Goal: Feedback & Contribution: Contribute content

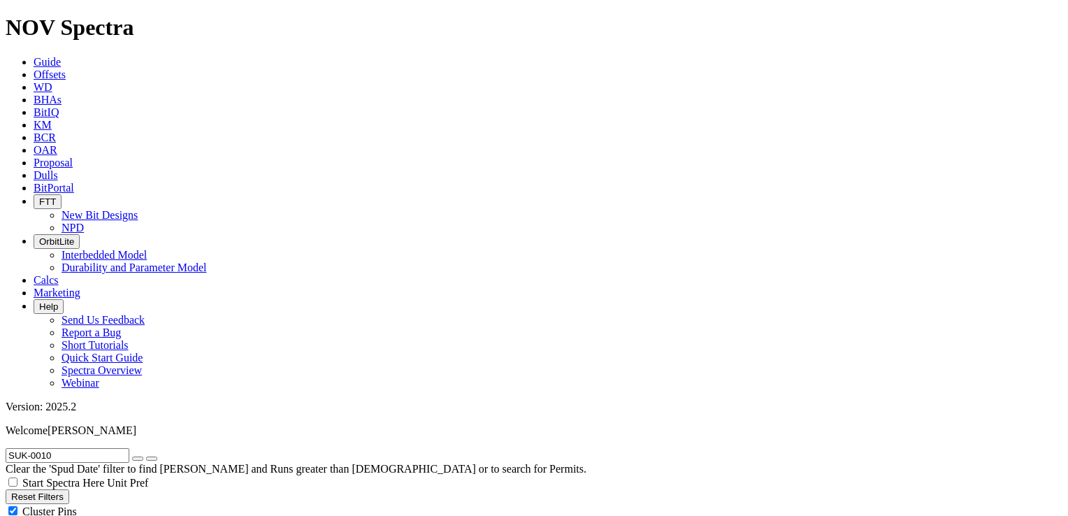
click at [70, 448] on input "SUK-0010" at bounding box center [68, 455] width 124 height 15
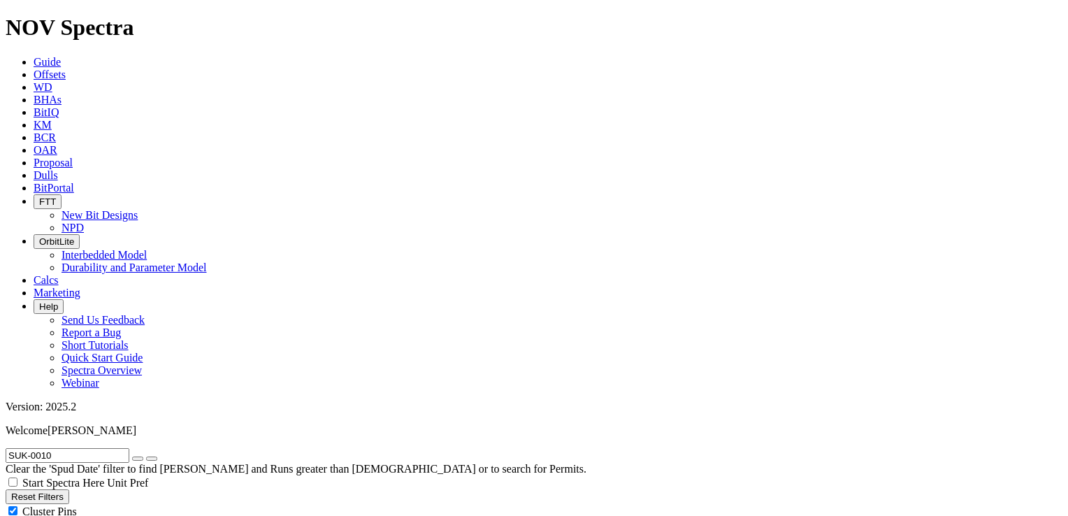
scroll to position [0, 0]
click at [75, 448] on input "SUK-0010" at bounding box center [68, 455] width 124 height 15
type input "SUK-0009"
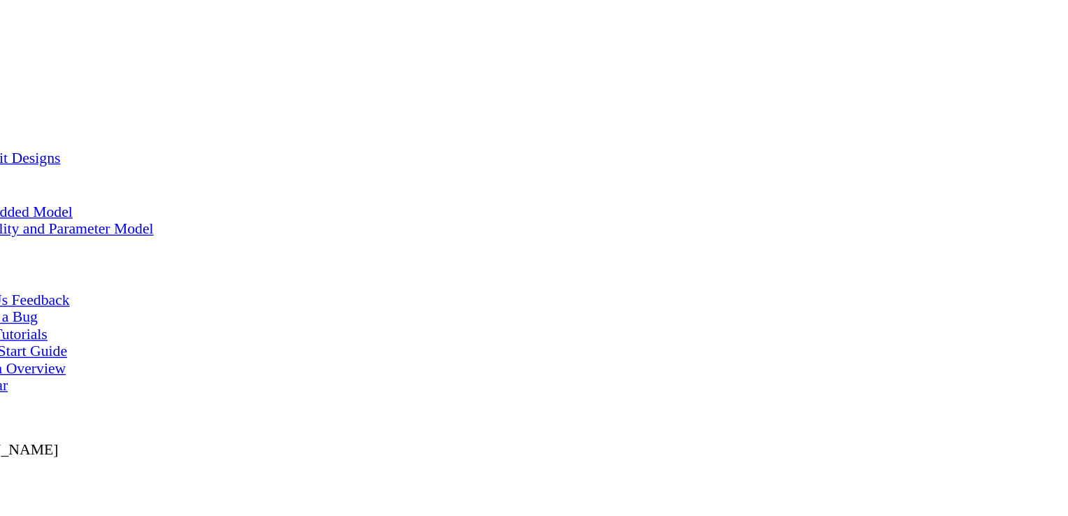
scroll to position [296, 0]
type input "M"
type input "a"
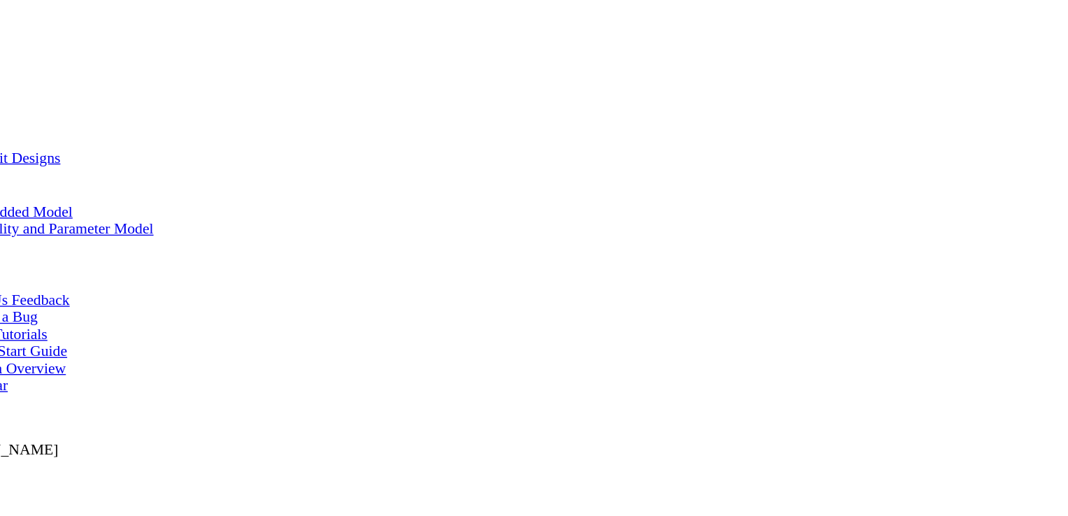
type input "Hassanein, Mohamed H"
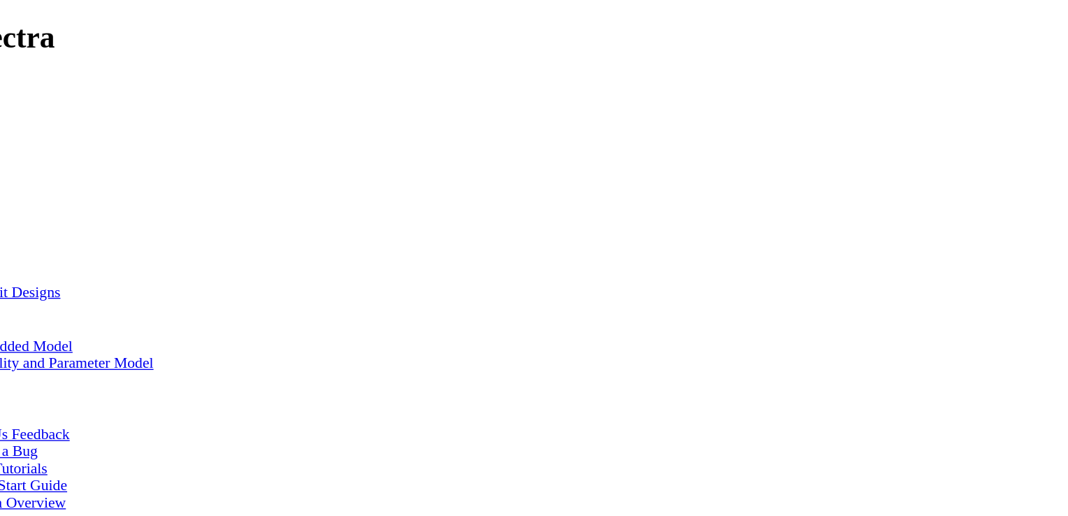
type input "1"
select select "Cutter"
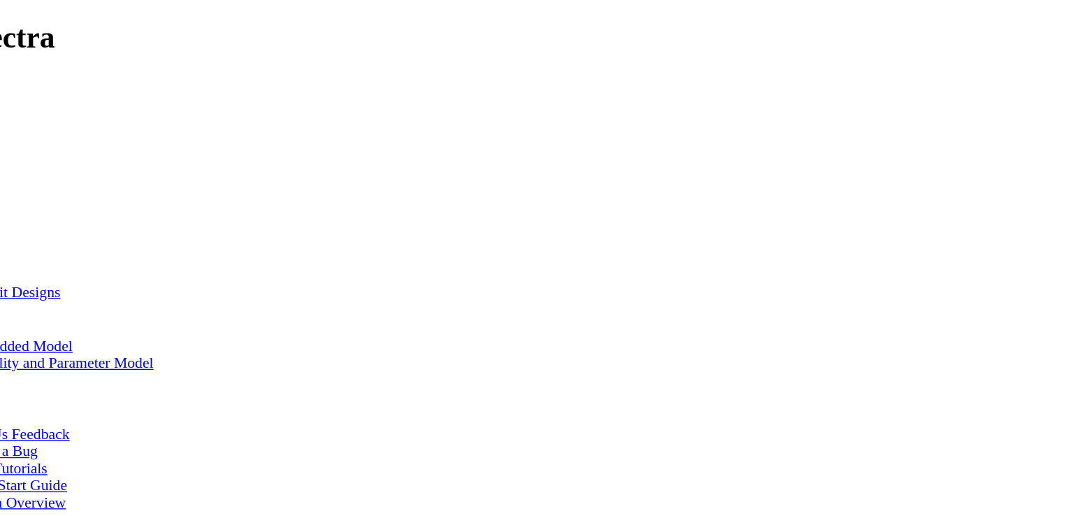
type input "Eclipse cutter-EC"
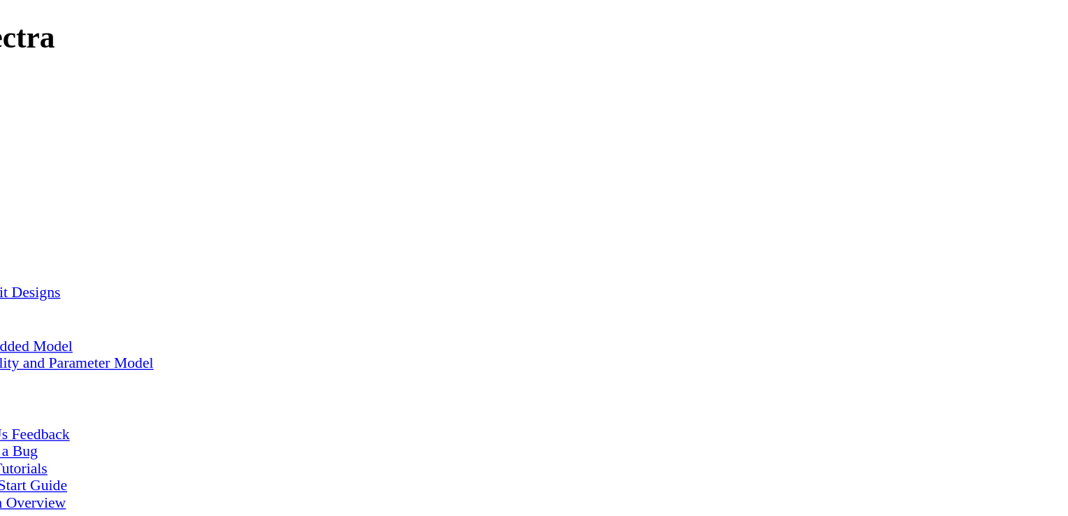
paste textarea "testing the new Eclipse Cutter for a lateral application in Kuwait with Baker R…"
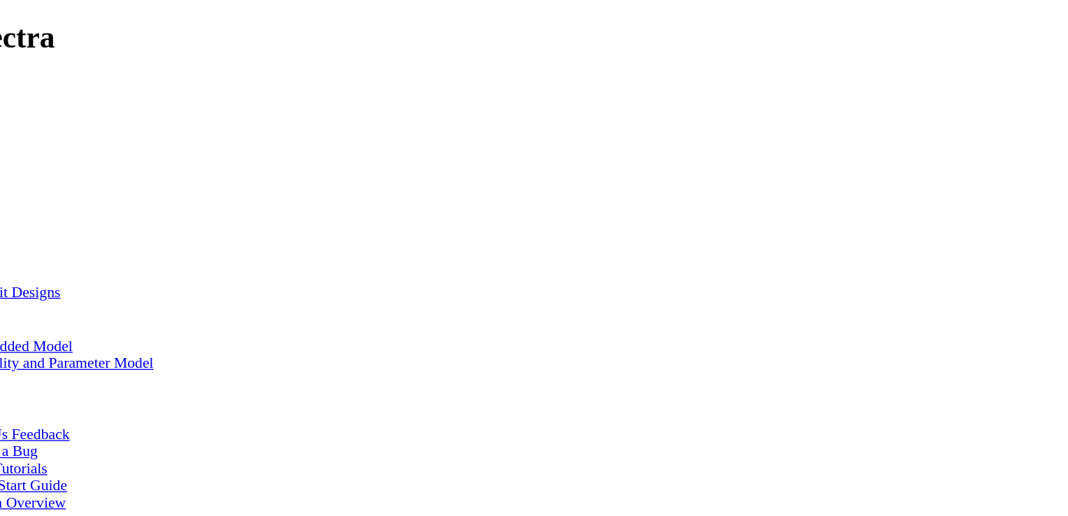
scroll to position [296, 0]
type textarea "testing the new Eclipse Cutter for a direction application in Kuwait with HALL …"
type input "ROP"
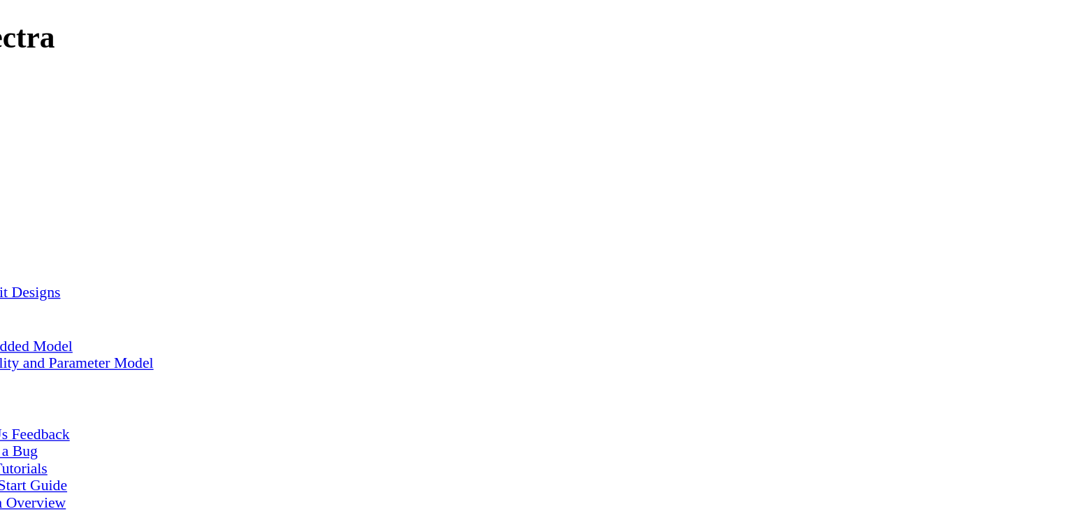
paste input "To achieve an ROP +45"
type input "To achieve an ROP of +45"
type input "Vibration"
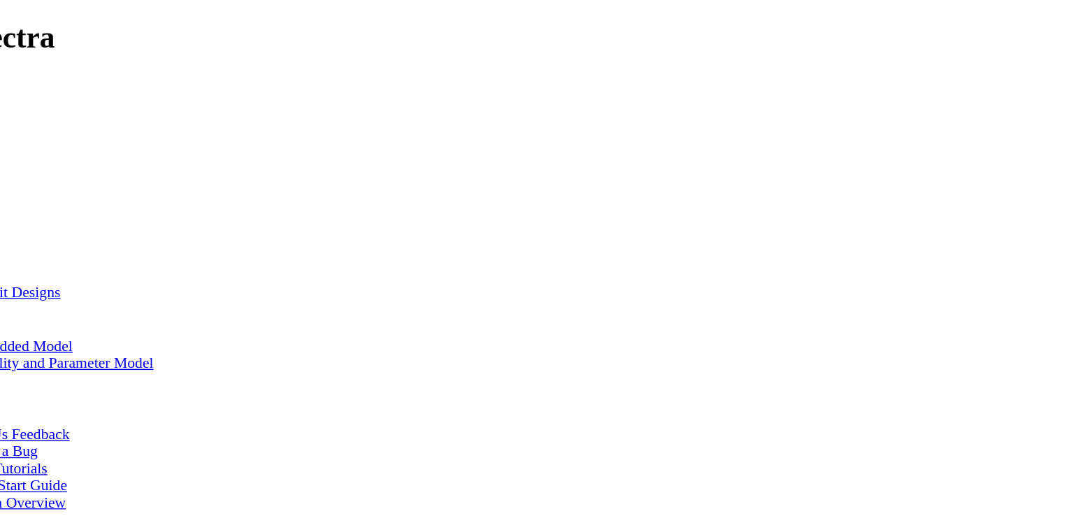
paste input "To reduce overall Vibration"
type input "To reduce overall Vibration"
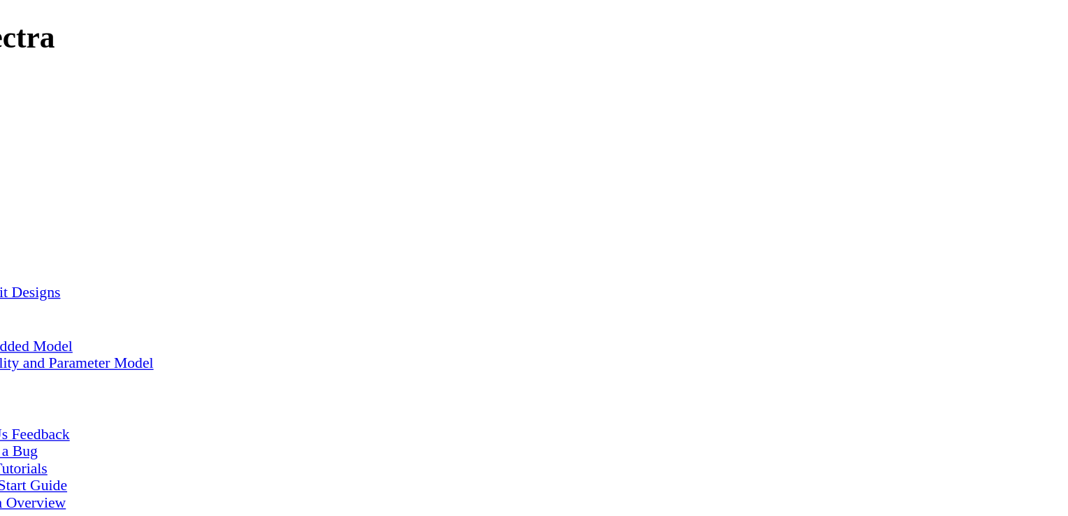
type textarea "v"
paste textarea "Overall performance was good. No major Vibration encountered. Minimized Vibrati…"
type textarea "Overall performance was good. No major Vibration encountered."
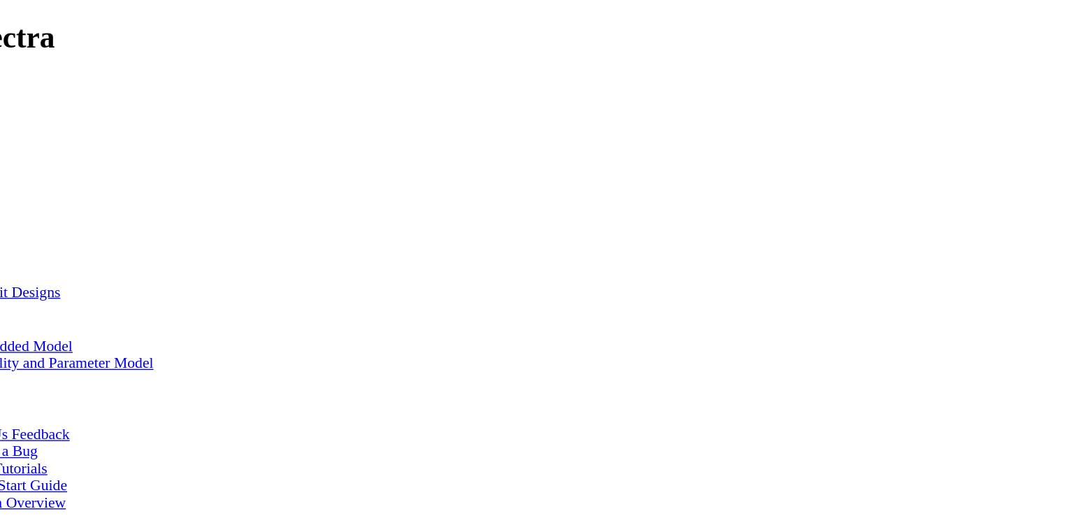
type textarea "I"
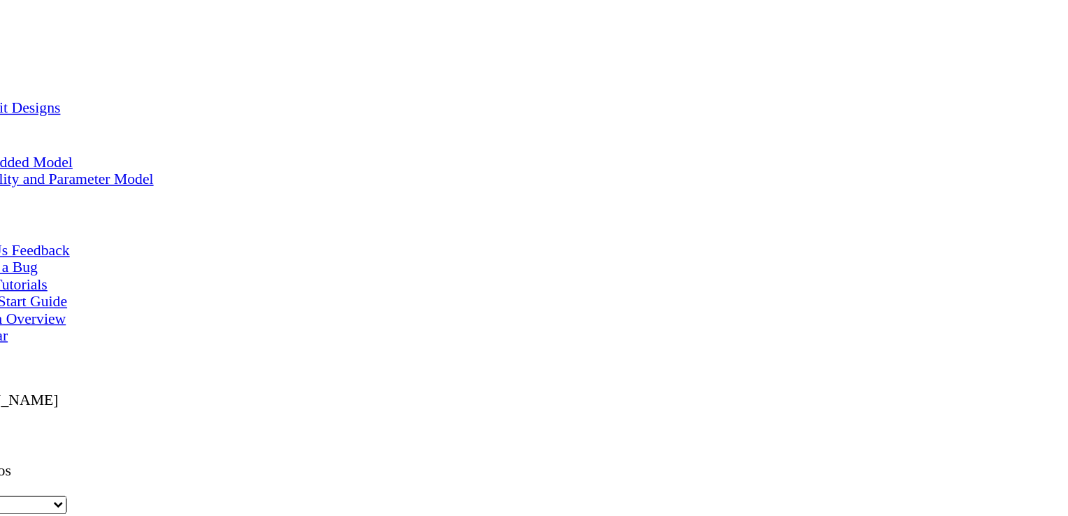
scroll to position [0, 0]
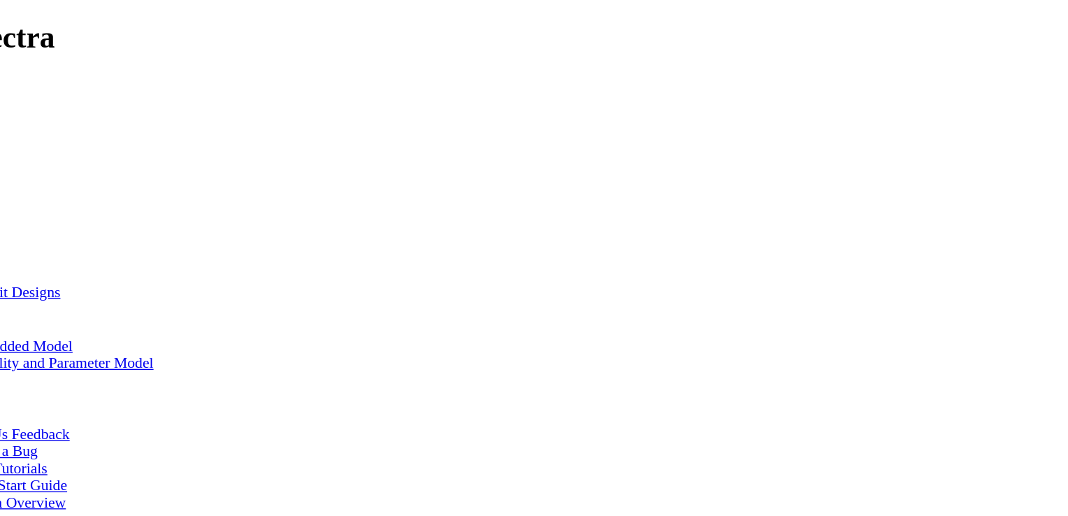
type textarea "It is a good condition, but the bit was not re-run again due to BHA Specificati…"
drag, startPoint x: 399, startPoint y: 326, endPoint x: 368, endPoint y: 298, distance: 42.0
click at [34, 169] on icon at bounding box center [34, 175] width 0 height 12
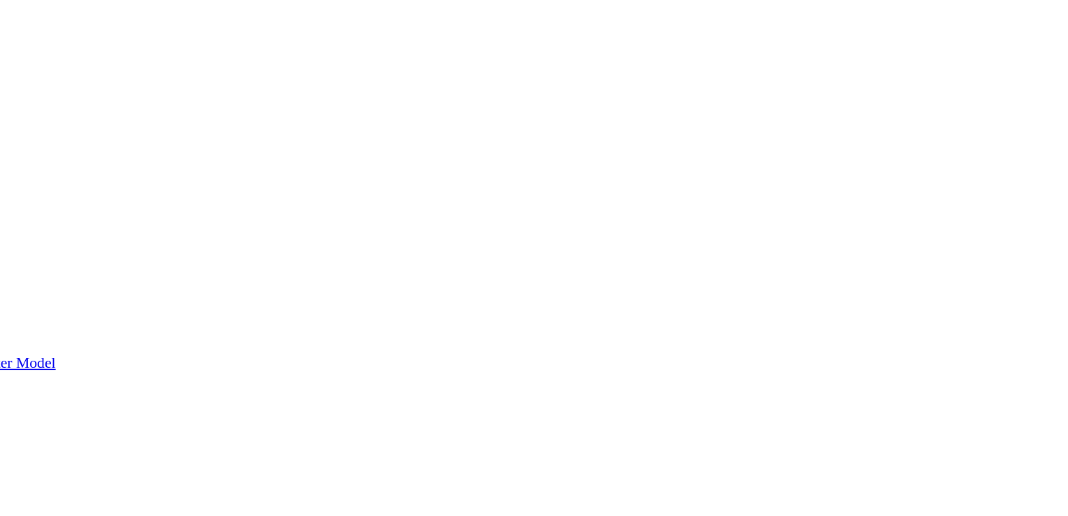
click at [129, 496] on input "text" at bounding box center [68, 503] width 124 height 15
paste input "S320129"
type input "S320129"
click at [143, 504] on button "submit" at bounding box center [137, 506] width 11 height 4
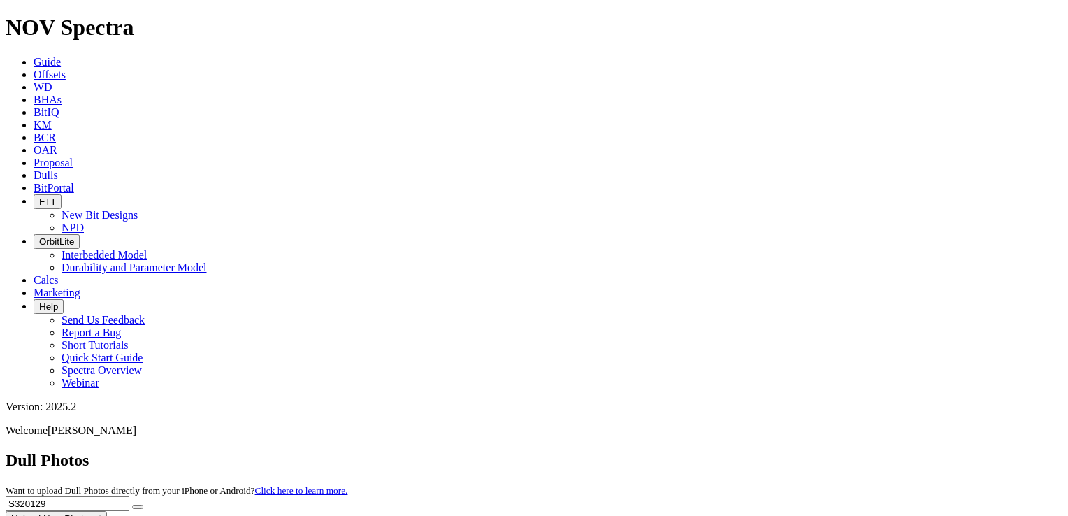
click at [107, 511] on button "Upload New Photoset" at bounding box center [56, 518] width 101 height 15
click at [74, 498] on input "Serial Number" at bounding box center [136, 505] width 124 height 15
paste input "S320129"
type input "S320129"
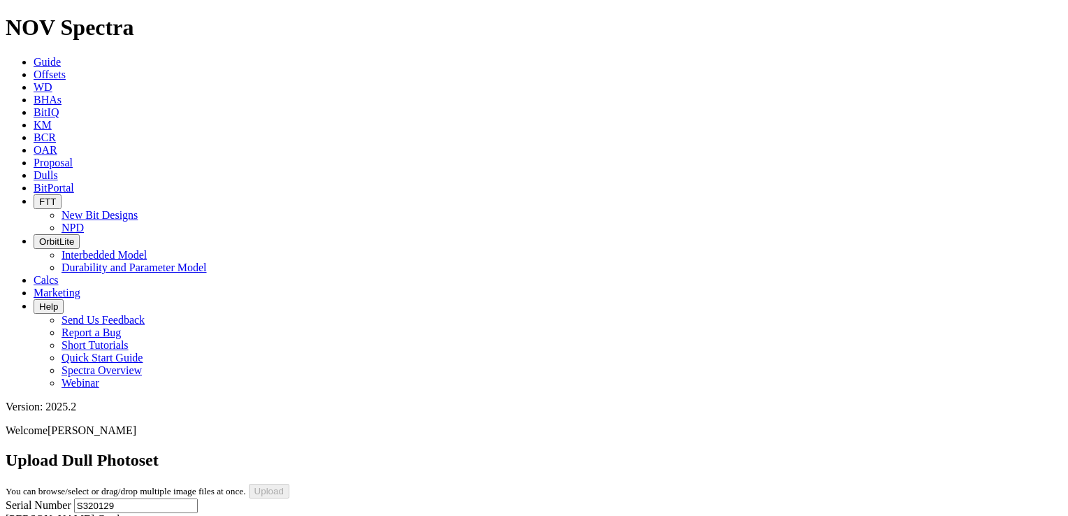
select select "number:1"
select select "number:0"
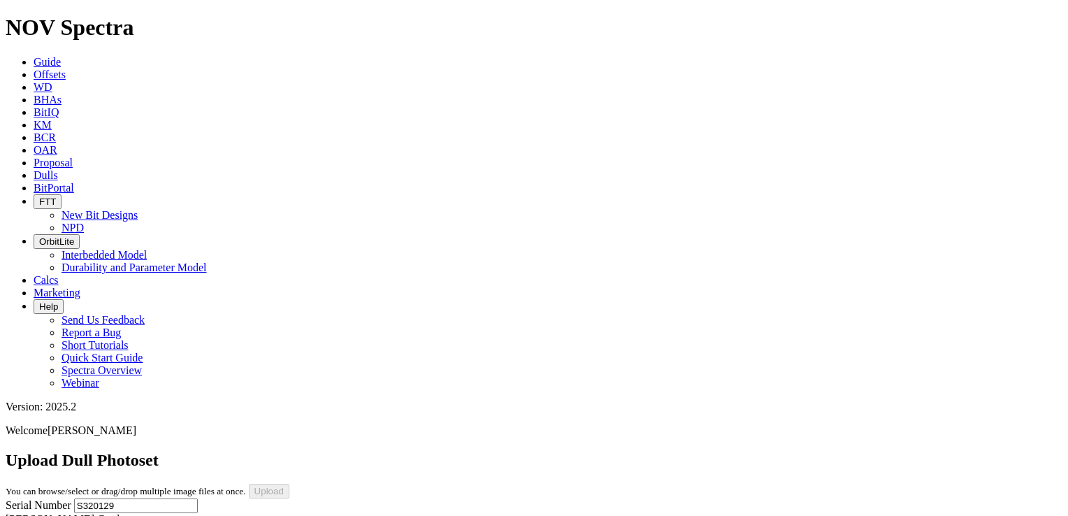
select select "number:0"
select select "number:1"
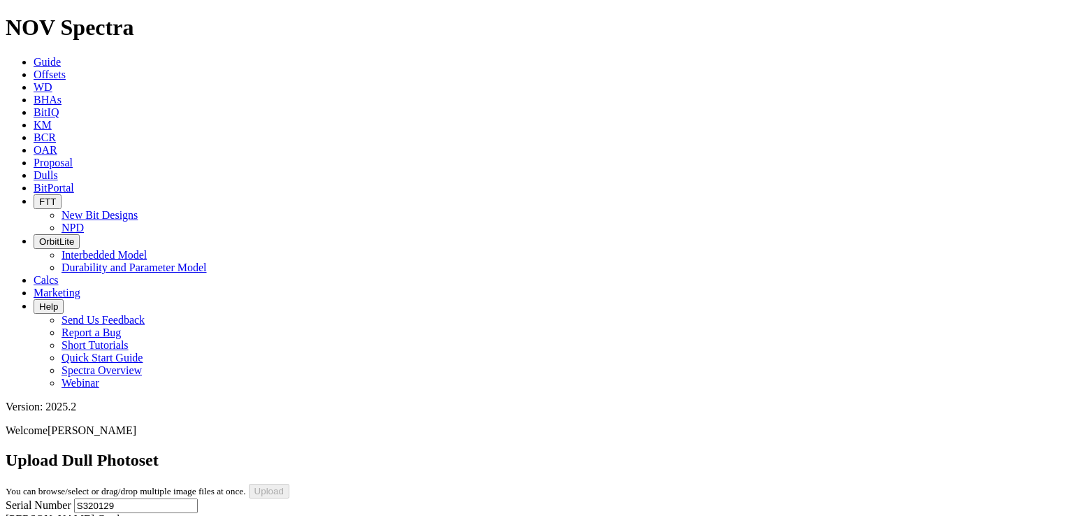
select select "number:1"
select select "string:BT"
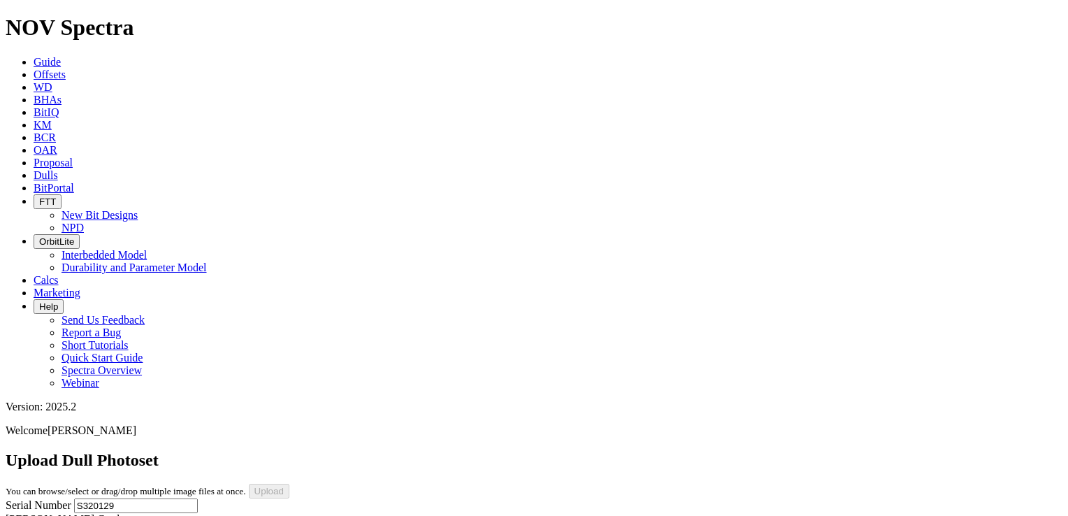
select select "string:BT"
select select "string:C"
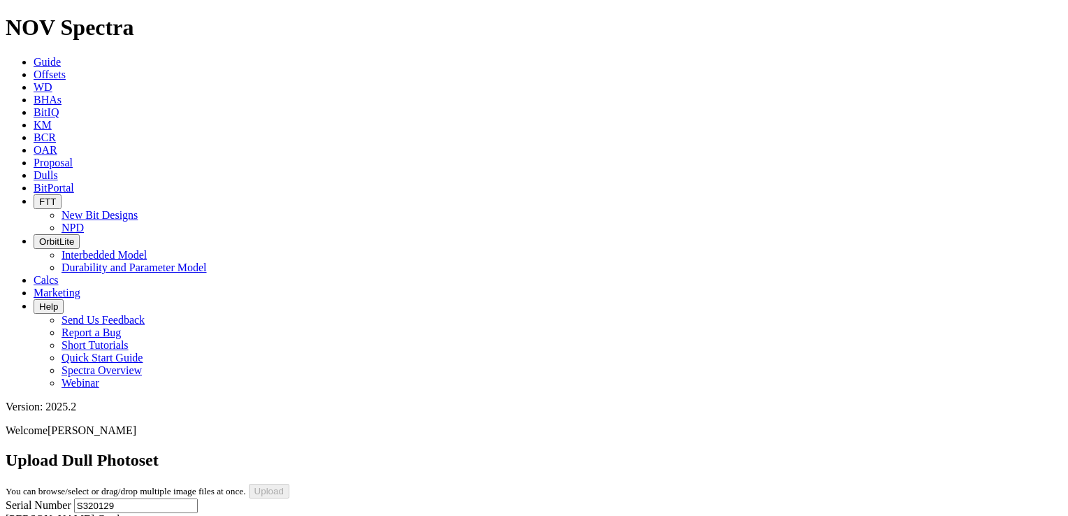
select select "string:X"
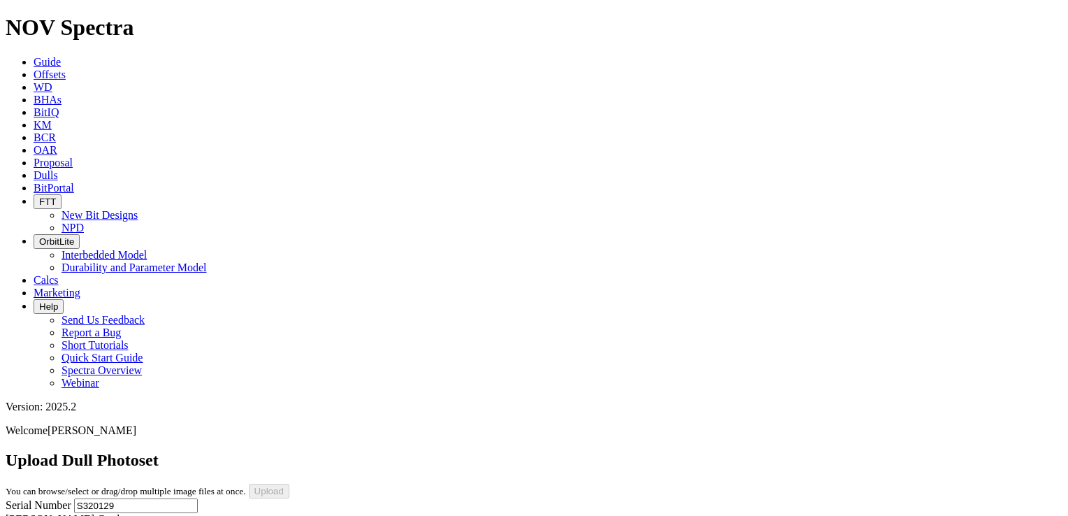
select select "string:1"
select select "string:NO"
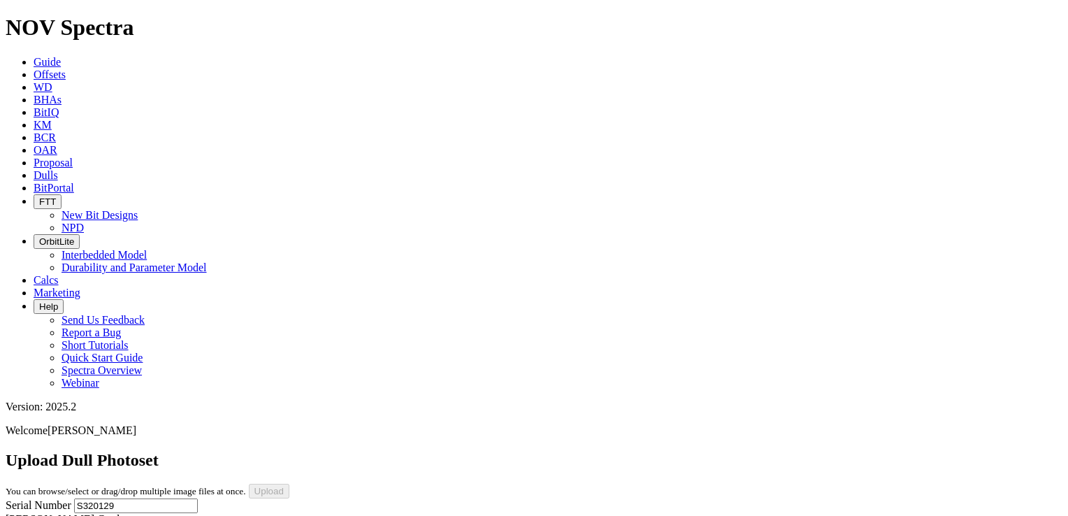
select select "string:NO"
select select "string:DTF"
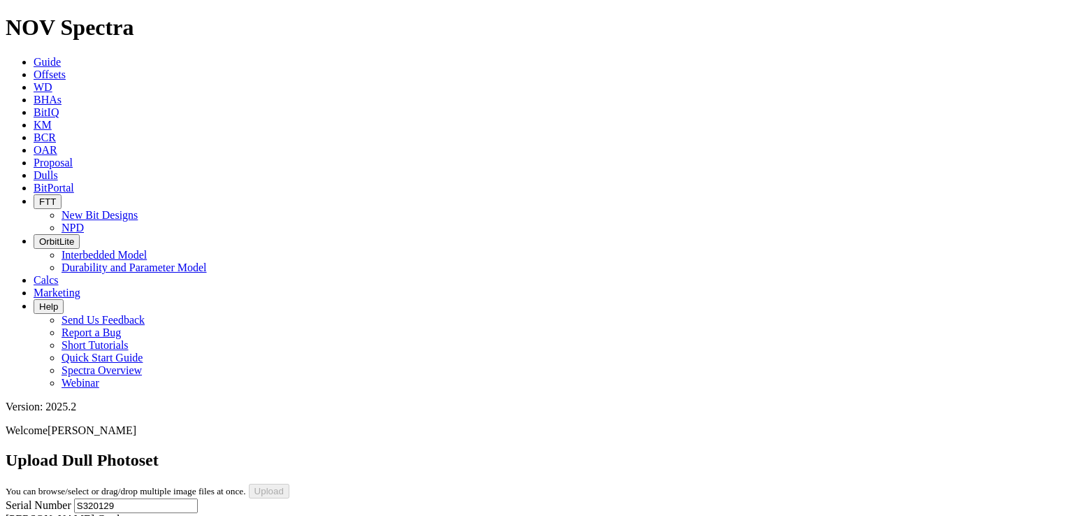
select select "string:DTF"
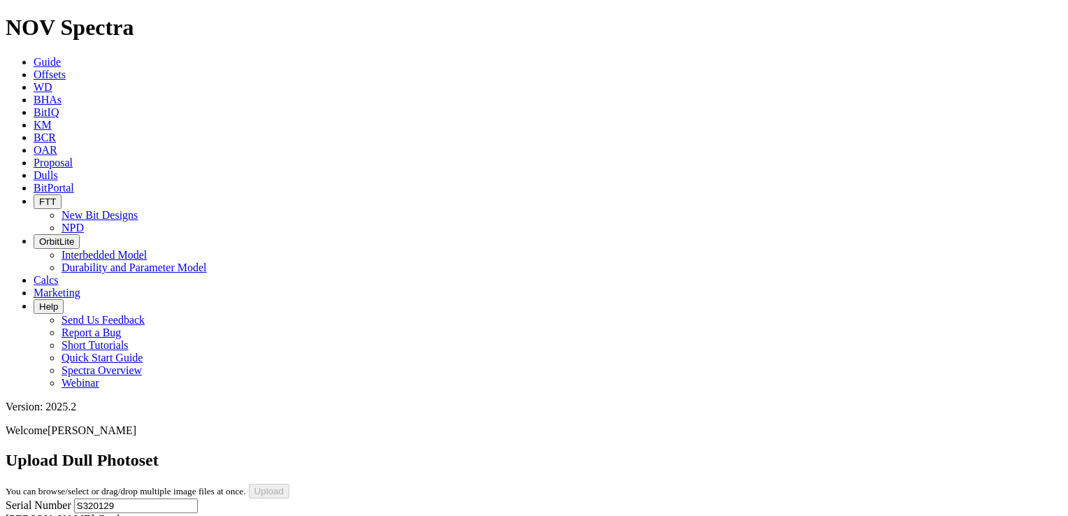
type input "7/31/25"
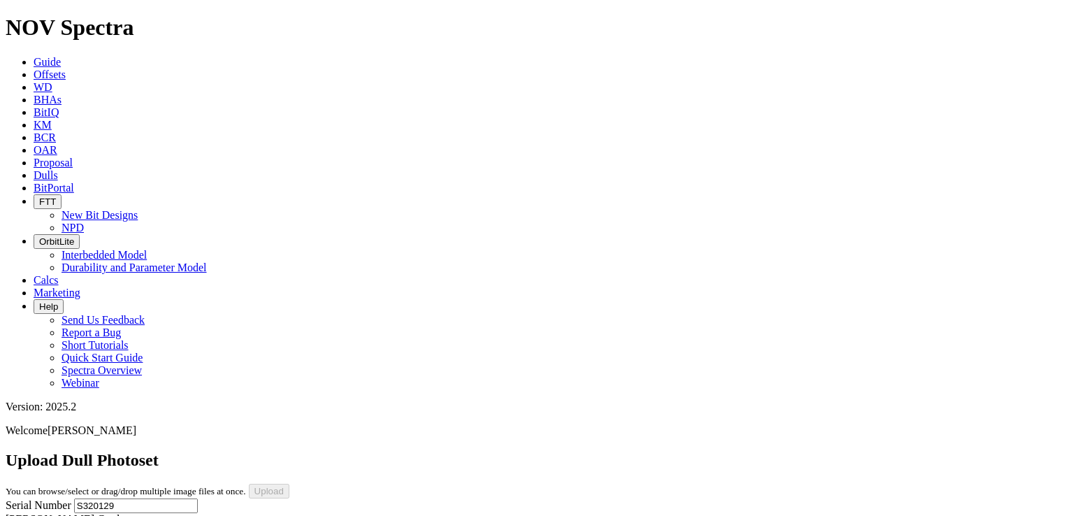
scroll to position [31, 0]
drag, startPoint x: 257, startPoint y: 187, endPoint x: 245, endPoint y: 141, distance: 47.1
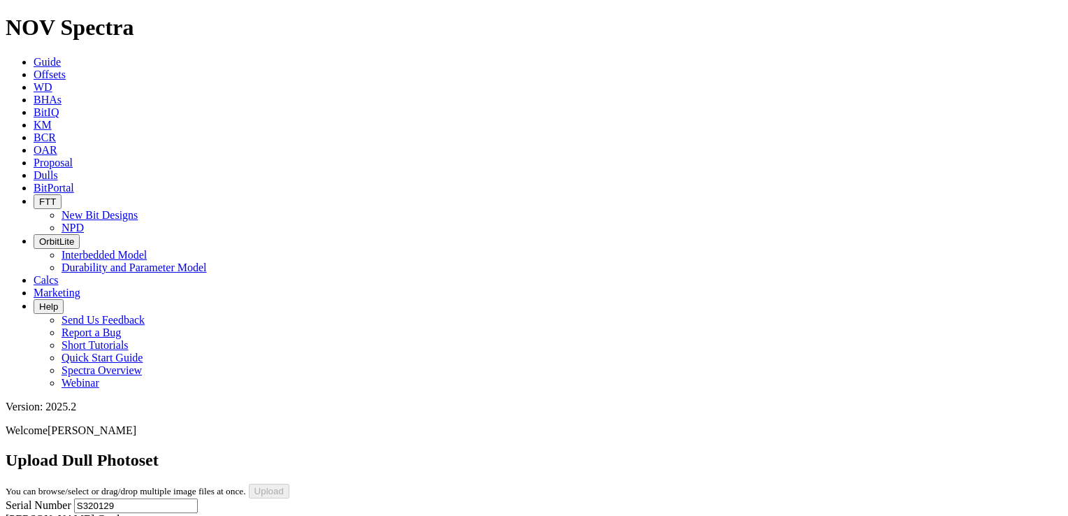
select select "string:TopPhoto"
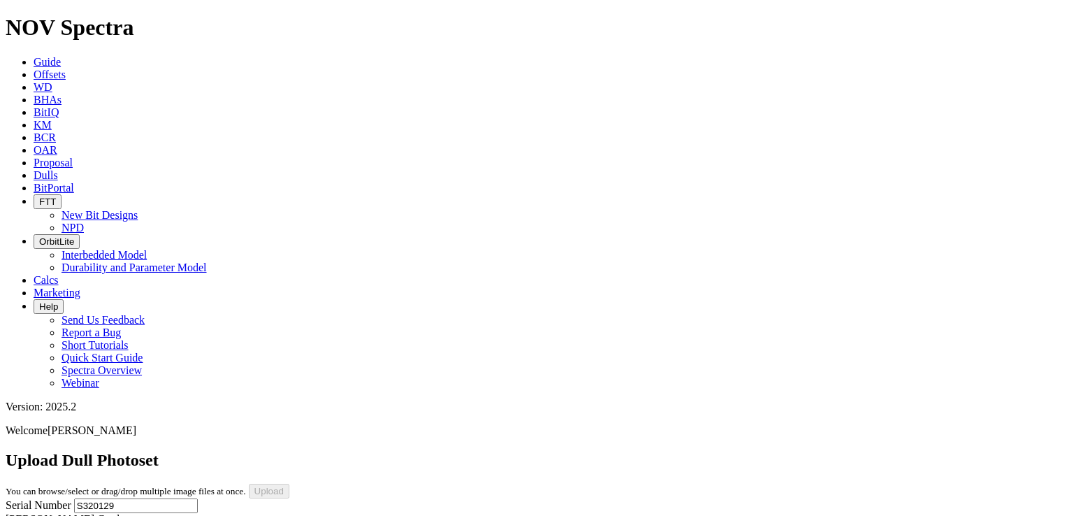
click at [289, 484] on input "Upload" at bounding box center [269, 491] width 41 height 15
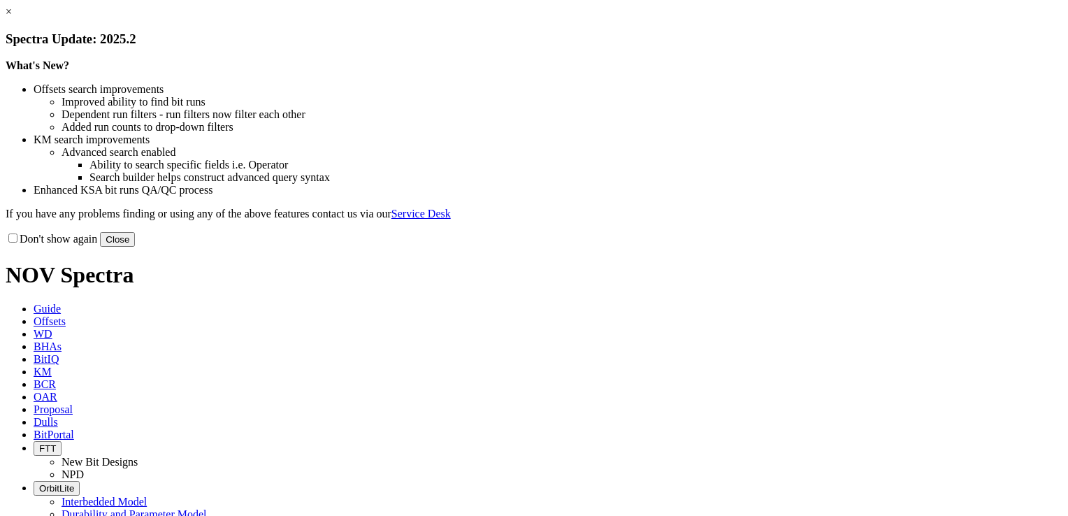
click at [135, 247] on button "Close" at bounding box center [117, 239] width 35 height 15
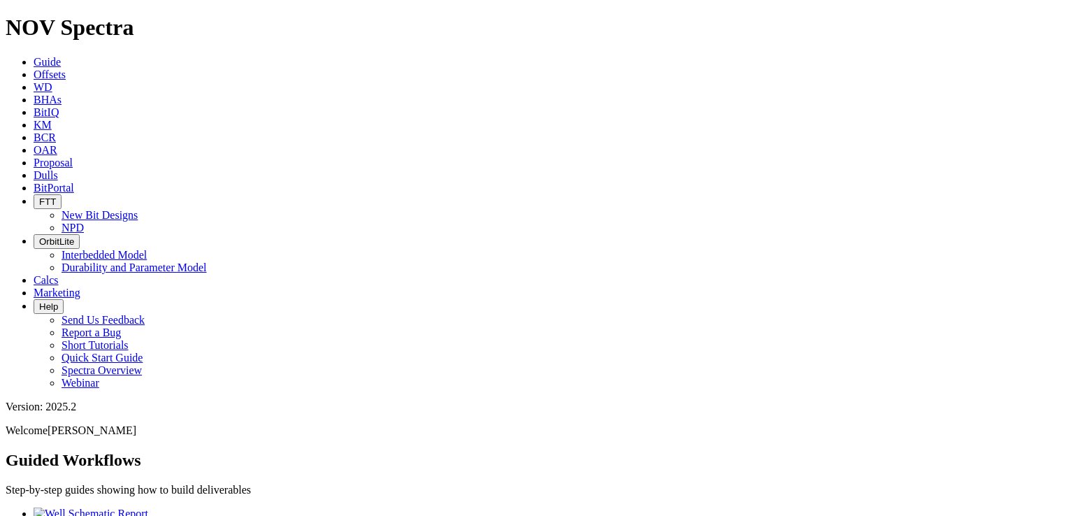
click at [66, 68] on span "Offsets" at bounding box center [50, 74] width 32 height 12
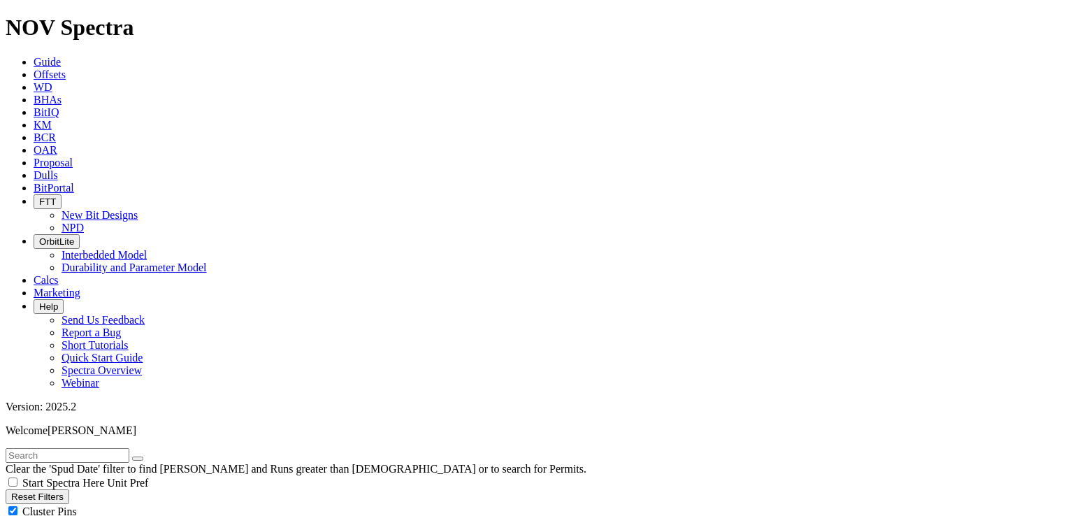
click at [129, 448] on input "text" at bounding box center [68, 455] width 124 height 15
click at [111, 448] on input "text" at bounding box center [68, 455] width 124 height 15
click at [106, 448] on input "text" at bounding box center [68, 455] width 124 height 15
click at [129, 448] on input "text" at bounding box center [68, 455] width 124 height 15
